Goal: Information Seeking & Learning: Learn about a topic

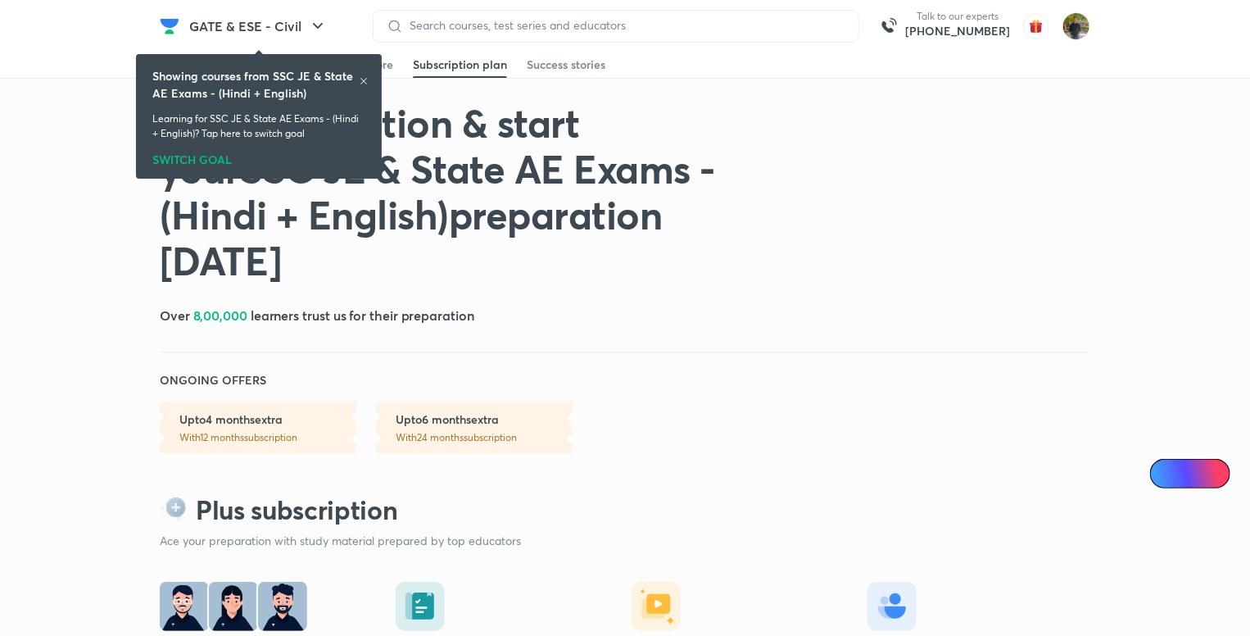
click at [370, 79] on div "Showing courses from SSC JE & State AE Exams - (Hindi + English) Learning for S…" at bounding box center [259, 116] width 233 height 118
click at [356, 84] on h6 "Showing courses from SSC JE & State AE Exams - (Hindi + English)" at bounding box center [255, 84] width 206 height 34
click at [359, 79] on icon at bounding box center [364, 81] width 10 height 10
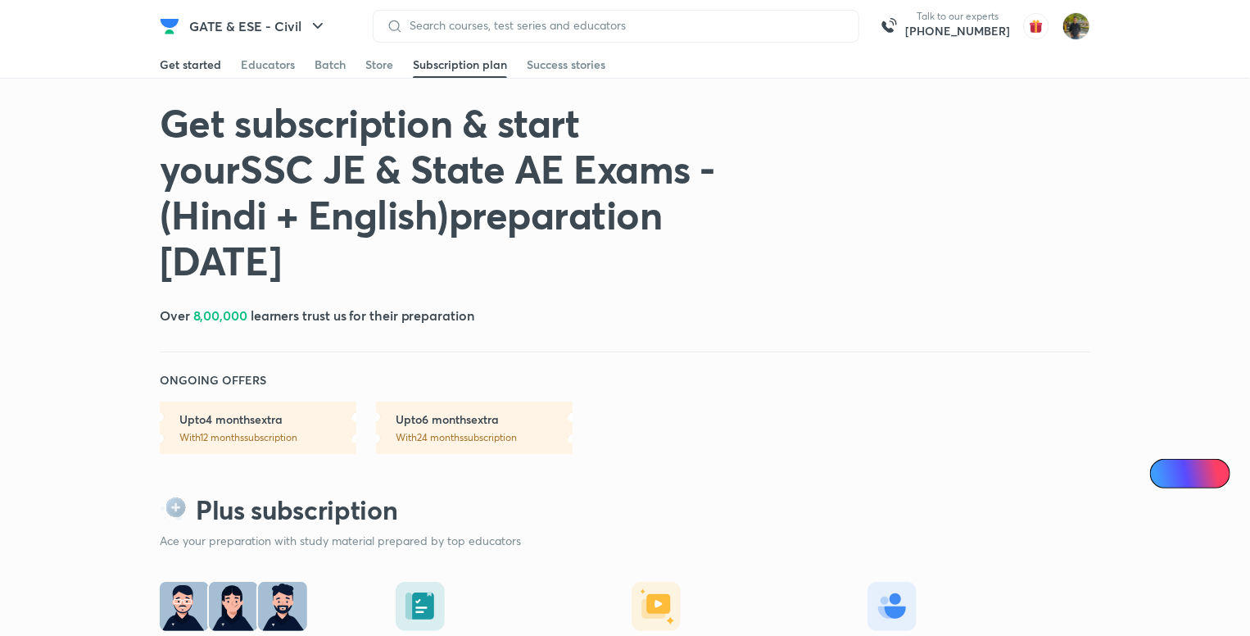
click at [191, 70] on div "Get started" at bounding box center [190, 65] width 61 height 16
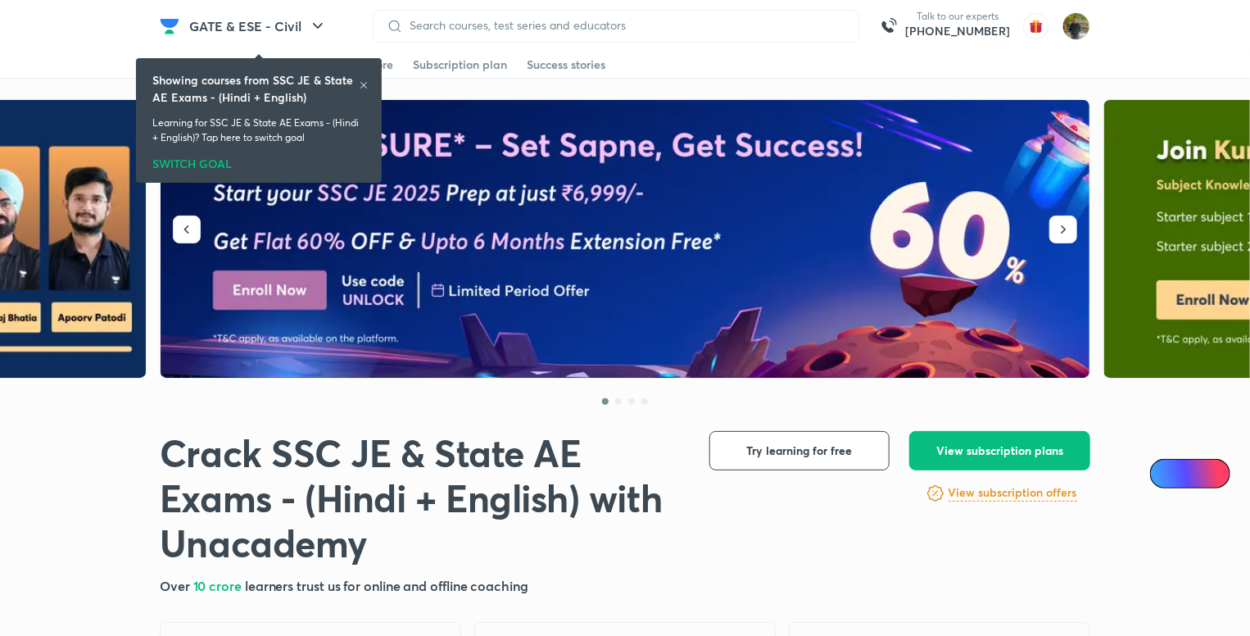
scroll to position [246, 0]
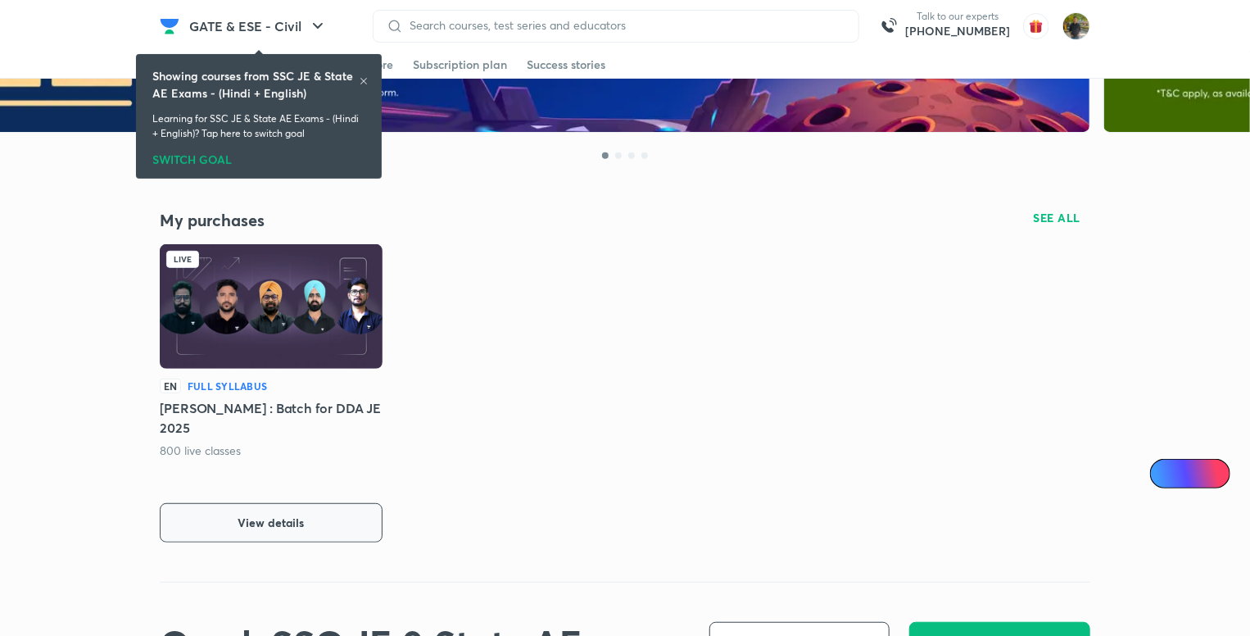
click at [362, 532] on button "View details" at bounding box center [271, 522] width 223 height 39
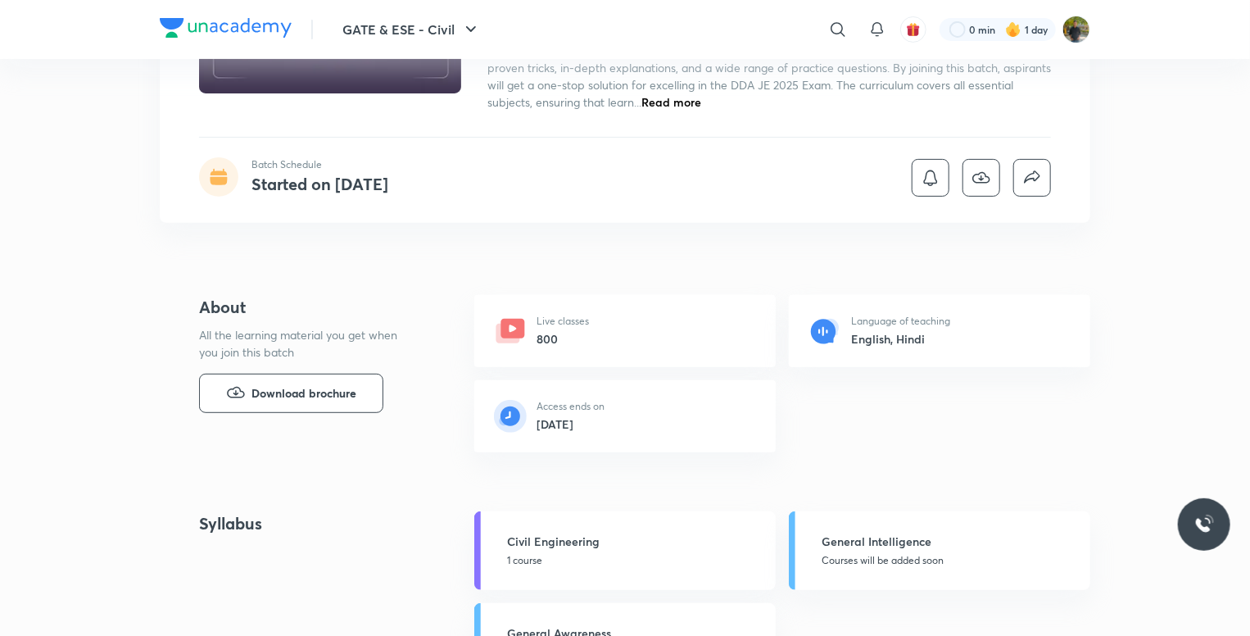
scroll to position [164, 0]
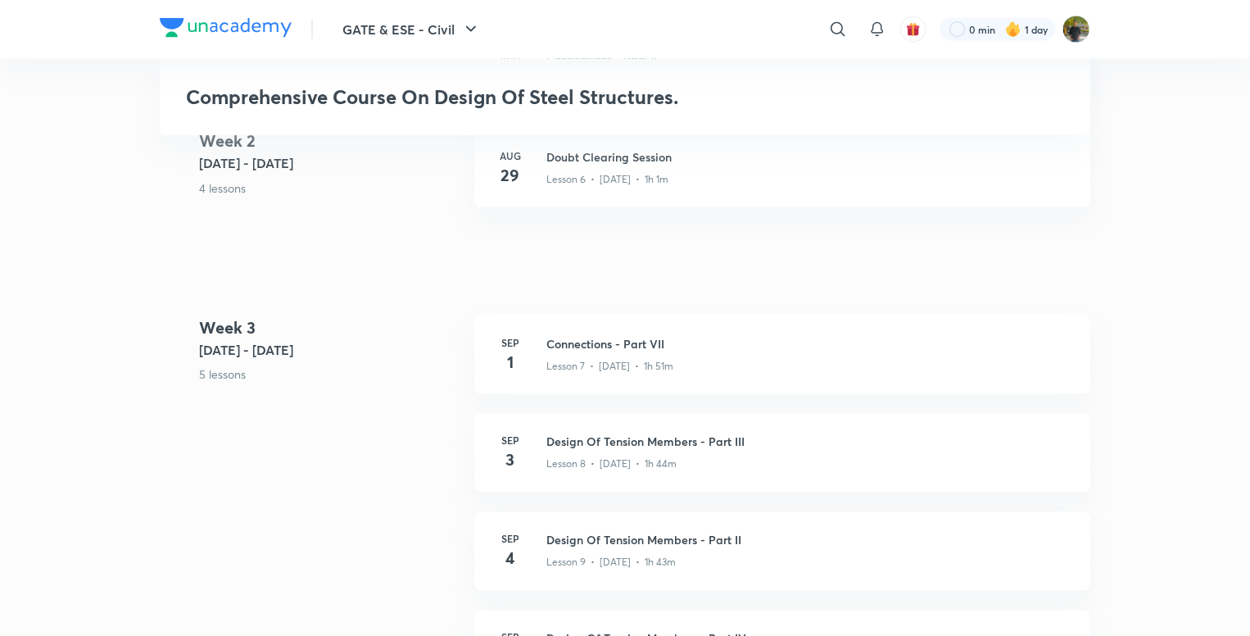
scroll to position [1185, 0]
click at [784, 328] on div "Sep 1 Connections - Part VII Lesson 7 • Sep 1 • 1h 51m" at bounding box center [782, 355] width 616 height 79
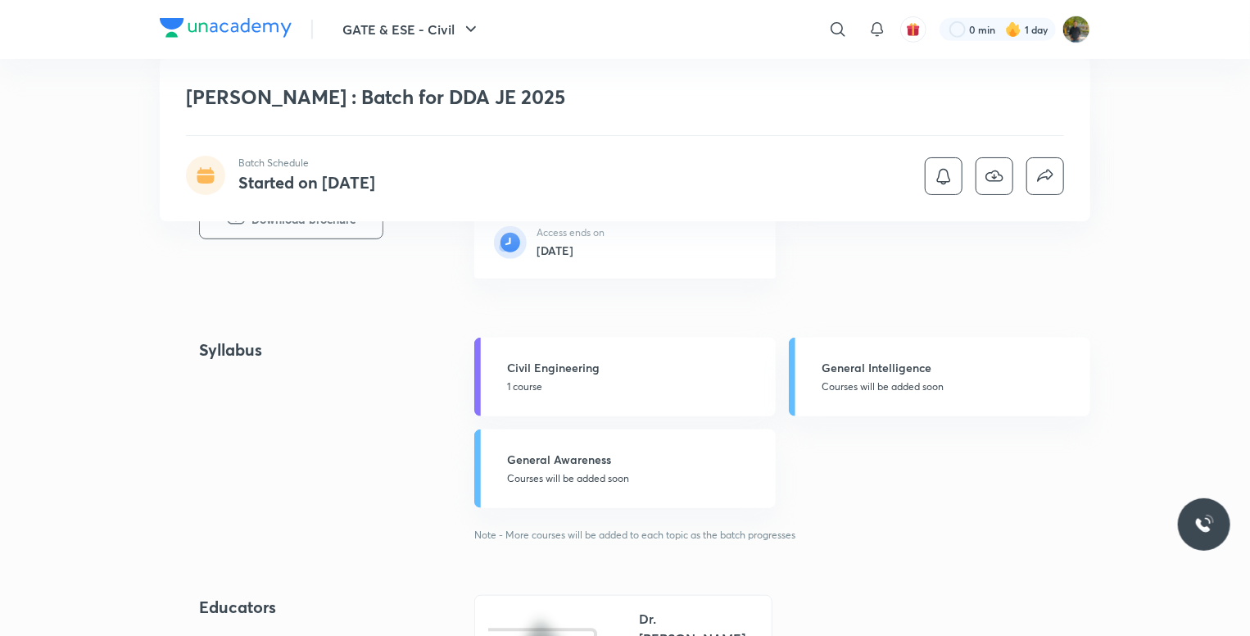
scroll to position [328, 0]
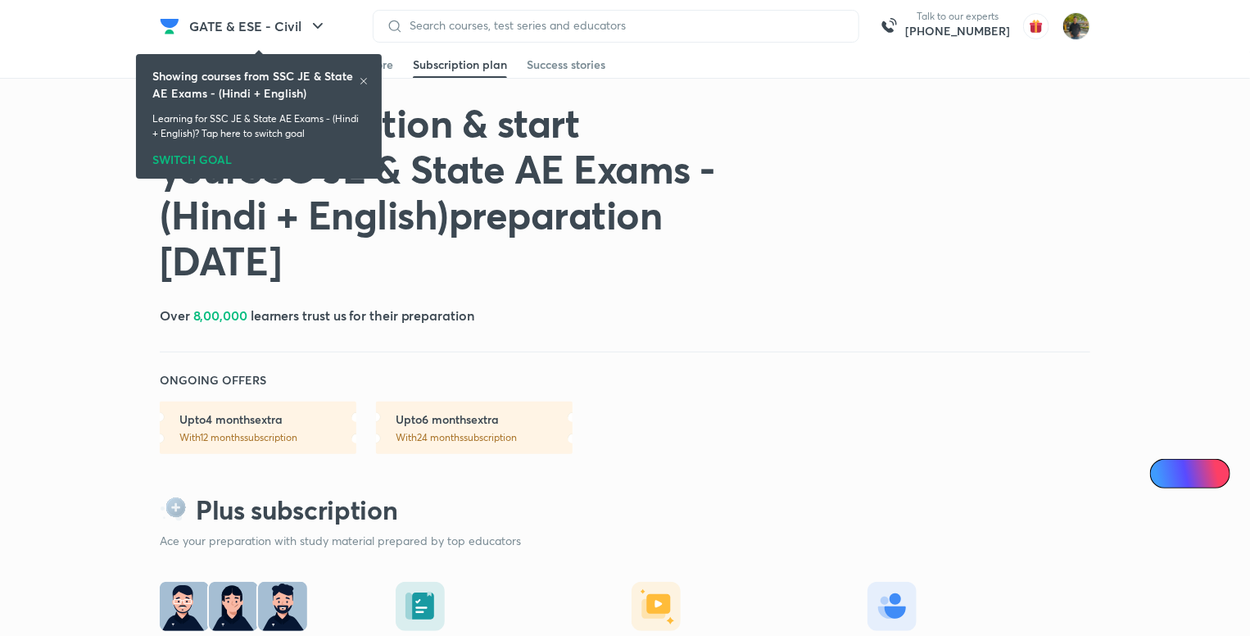
click at [363, 84] on icon at bounding box center [364, 81] width 10 height 10
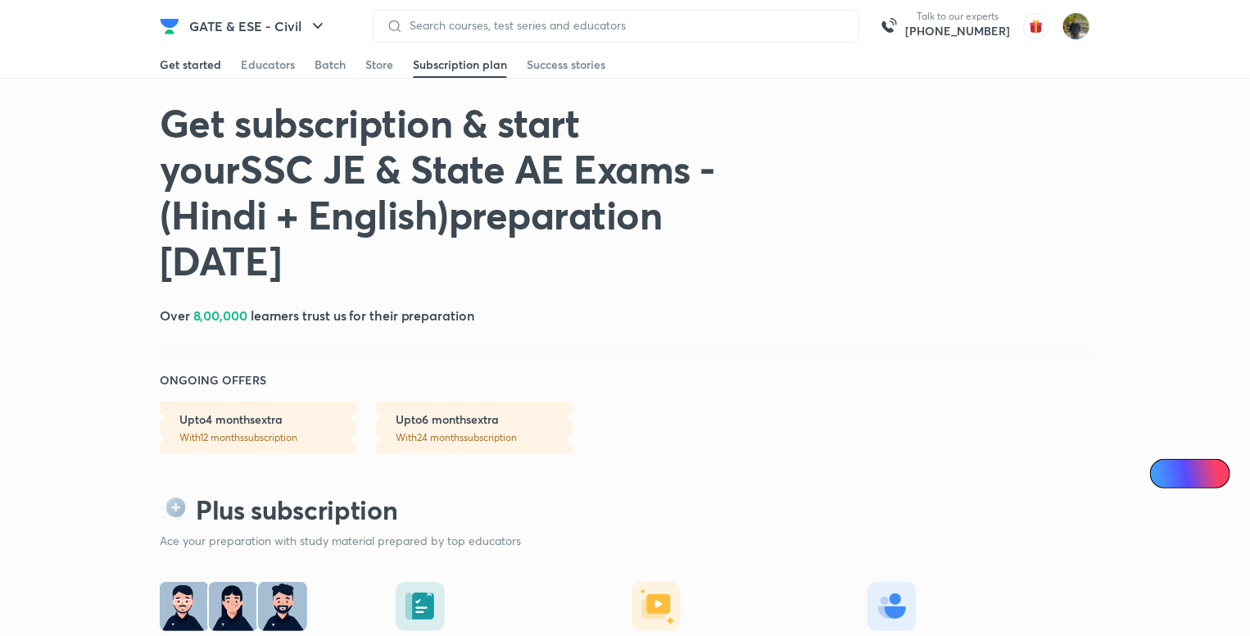
click at [197, 71] on div "Get started" at bounding box center [190, 65] width 61 height 16
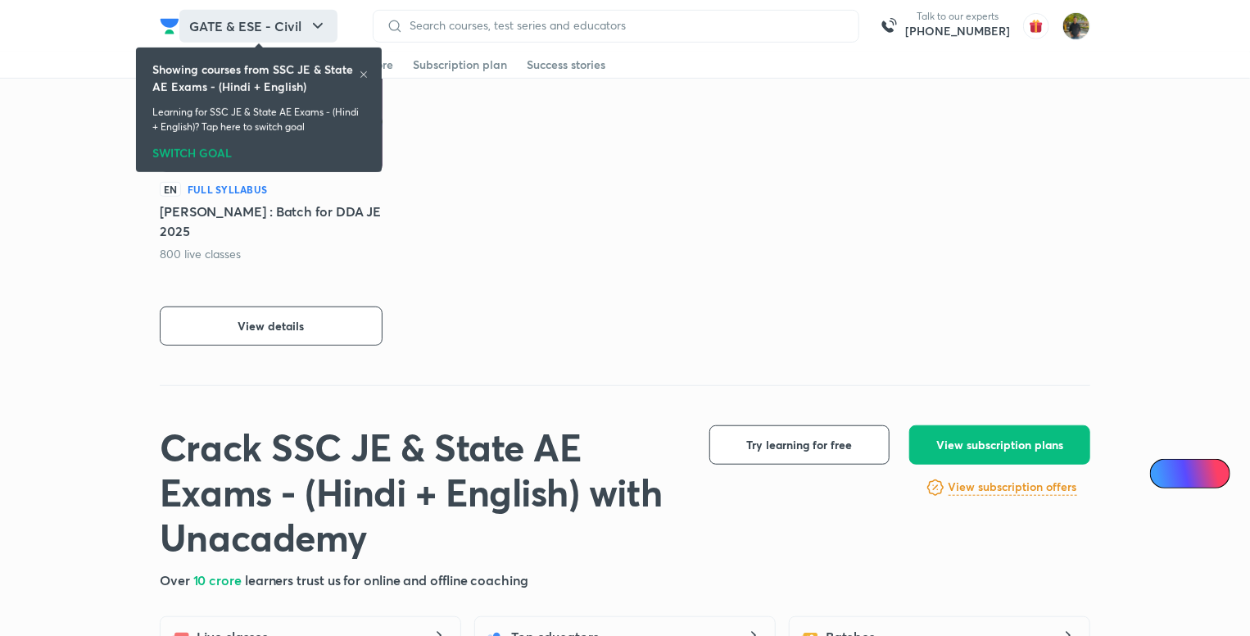
scroll to position [442, 0]
